Goal: Task Accomplishment & Management: Complete application form

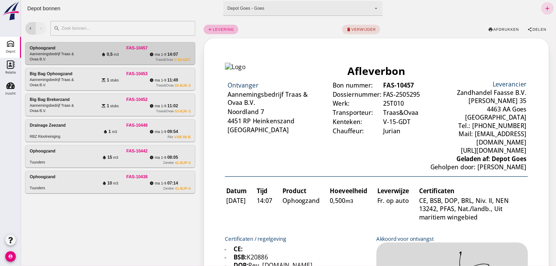
click at [325, 90] on td "Bon nummer: FAS-10457 Dossiernummer: FAS-2505295 Werk: 25T010 Transporteur: Tra…" at bounding box center [297, 77] width 62 height 55
click at [545, 8] on icon "add" at bounding box center [548, 8] width 6 height 6
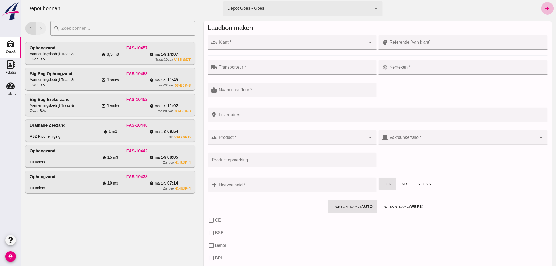
click input "Klant *"
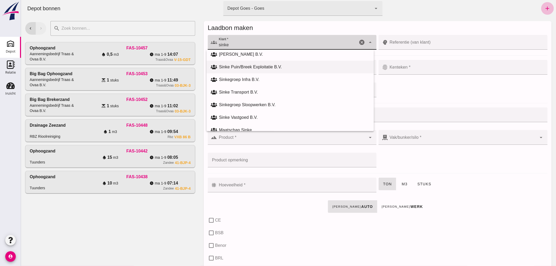
scroll to position [49, 0]
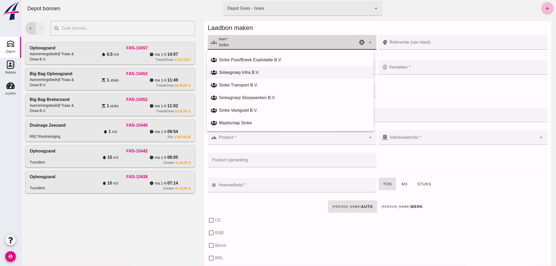
click at [246, 72] on div "Sinkegroep Infra B.V." at bounding box center [294, 72] width 151 height 6
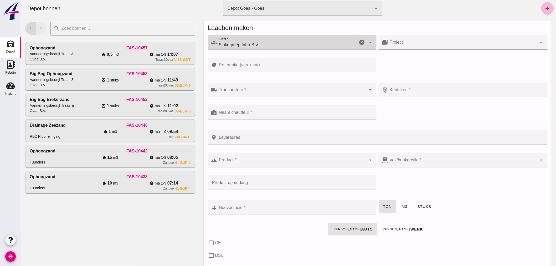
type input "Sinkegroep Infra B.V."
click input "Transporteur *"
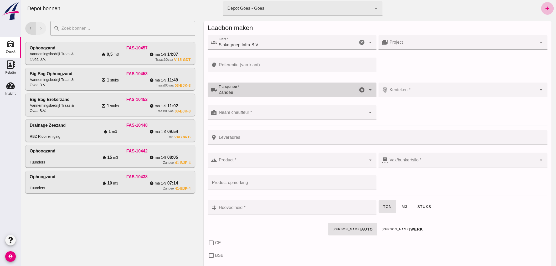
type input "Zandee"
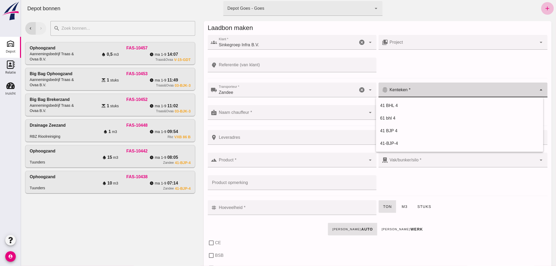
click input "Kenteken *"
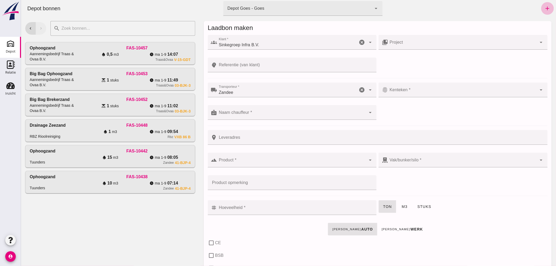
click input "Kenteken *"
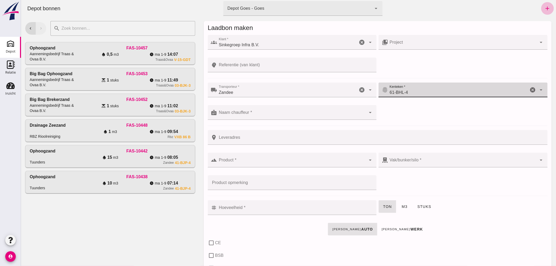
type input "61-BHL-4"
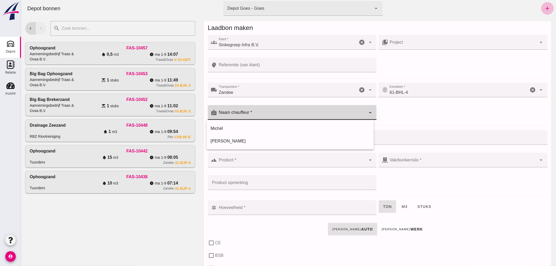
click input "Naam chauffeur *"
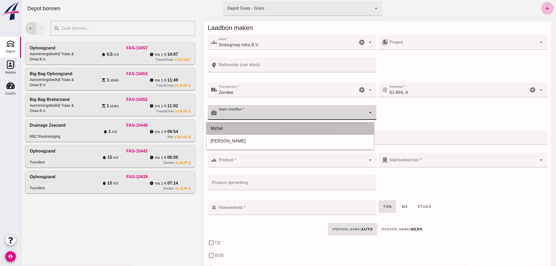
click at [255, 129] on div "Michél" at bounding box center [290, 128] width 159 height 6
type input "Michél"
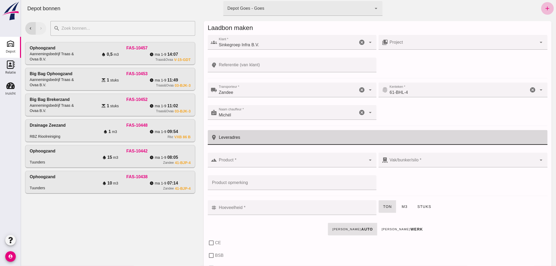
click input "Leveradres"
type input "Brouwerij"
click input "Product *"
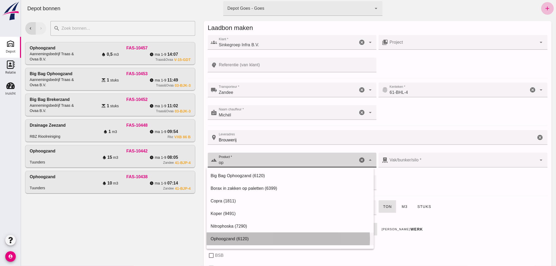
click at [222, 237] on div "Ophoogzand (6120)" at bounding box center [290, 239] width 159 height 6
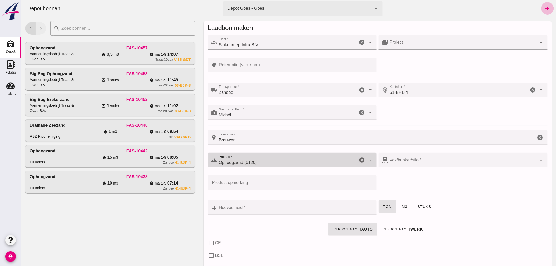
type input "Ophoogzand (6120)"
click input "Hoeveelheid *"
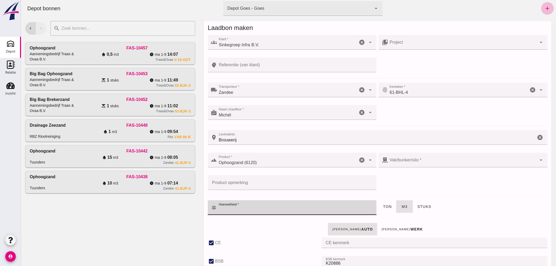
type input "38"
checkbox input "true"
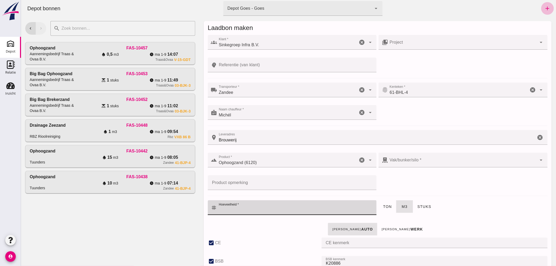
type input "40"
checkbox input "true"
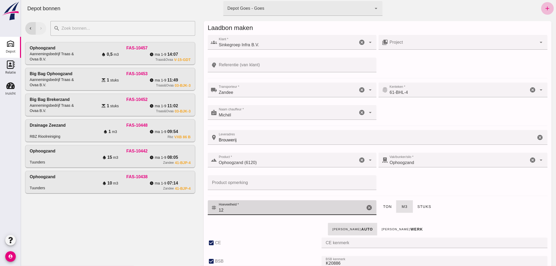
type input "12"
drag, startPoint x: 236, startPoint y: 134, endPoint x: 237, endPoint y: 138, distance: 4.2
click input "Brouwerij"
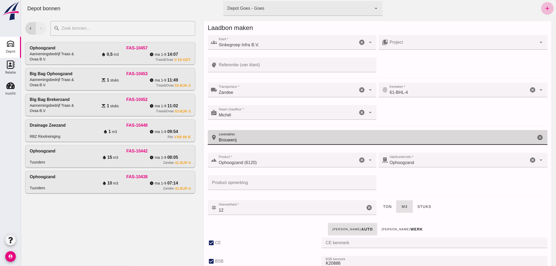
click input "Brouwerij"
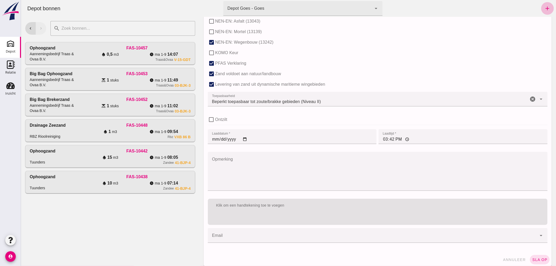
scroll to position [323, 0]
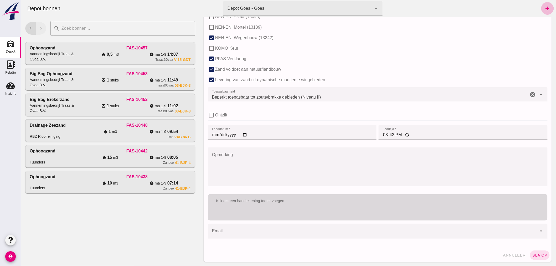
type input "[STREET_ADDRESS]"
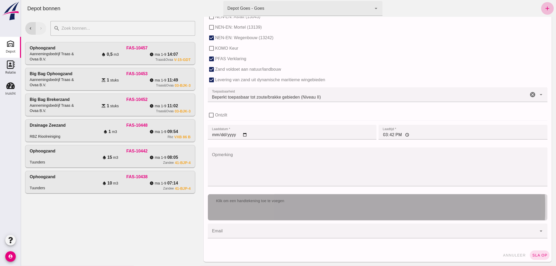
click div "Klik om een handtekening toe te voegen"
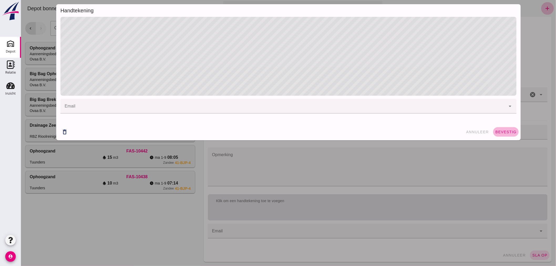
click span "bevestig"
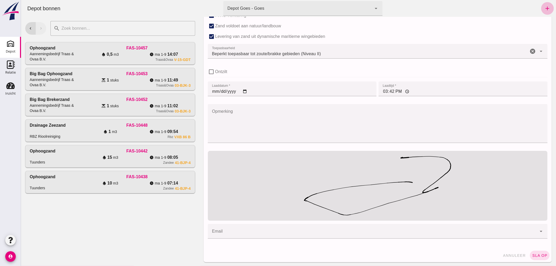
scroll to position [367, 0]
click span "sla op"
